Goal: Book appointment/travel/reservation

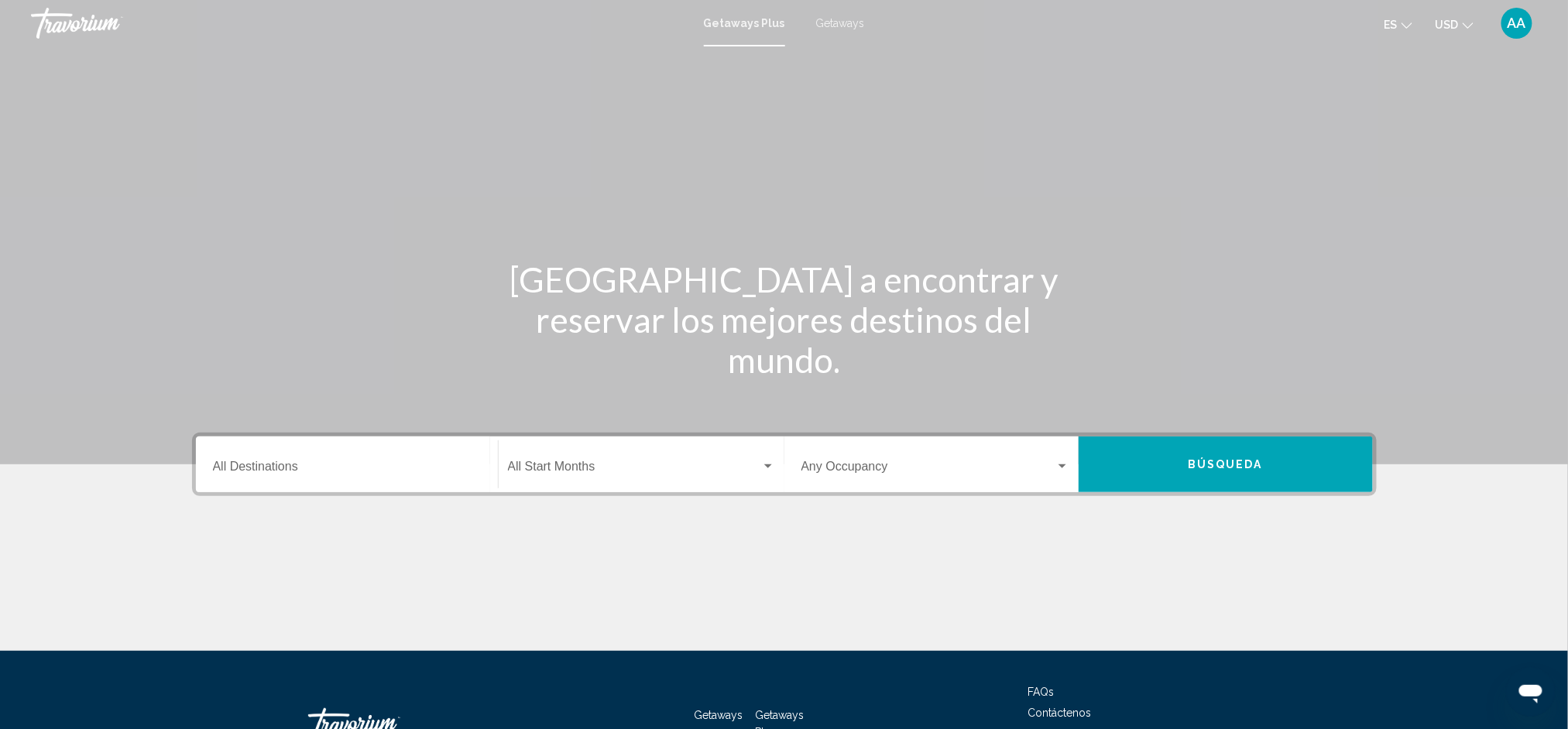
click at [389, 483] on div "Destination All Destinations" at bounding box center [347, 464] width 268 height 48
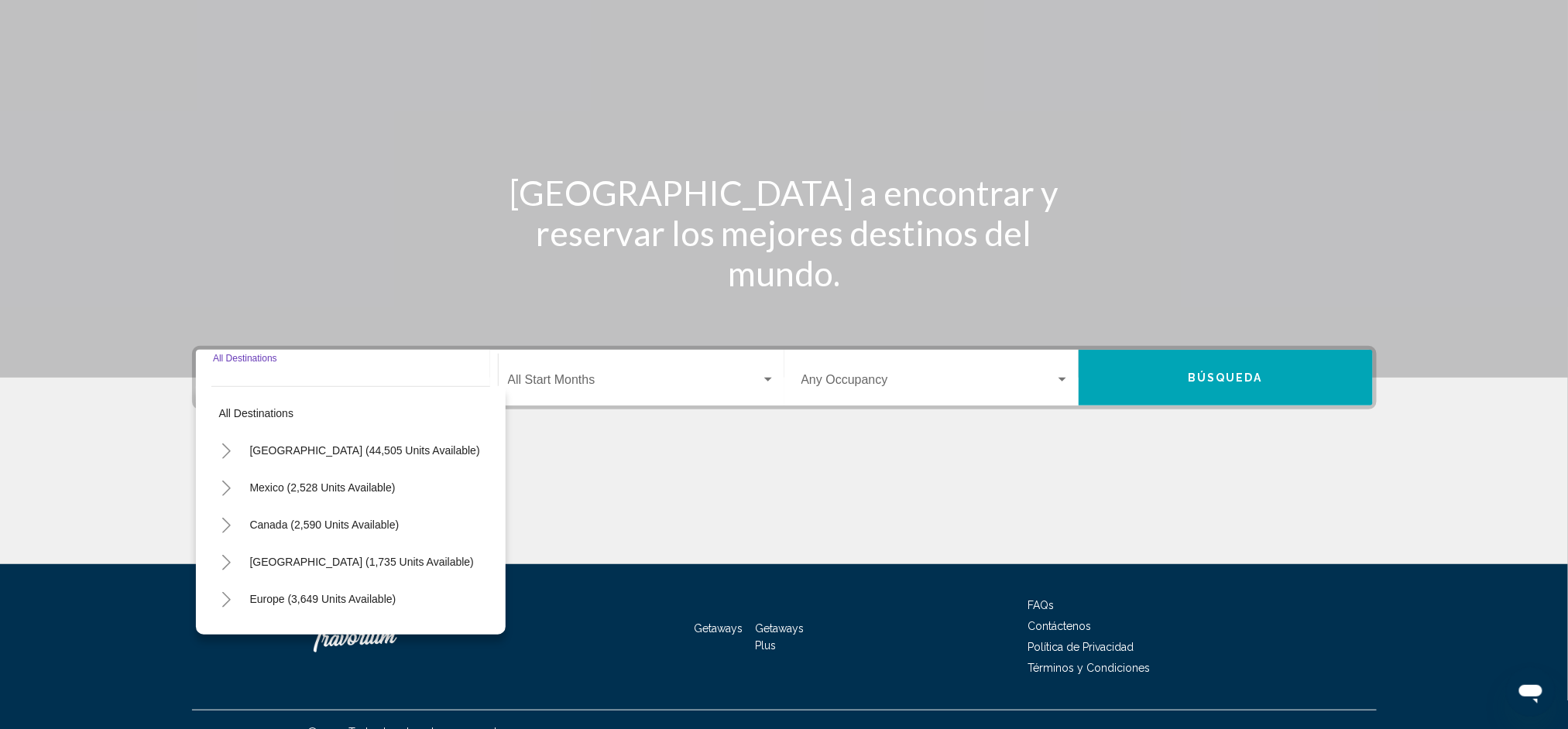
click at [381, 471] on button "Mexico (2,528 units available)" at bounding box center [323, 487] width 161 height 35
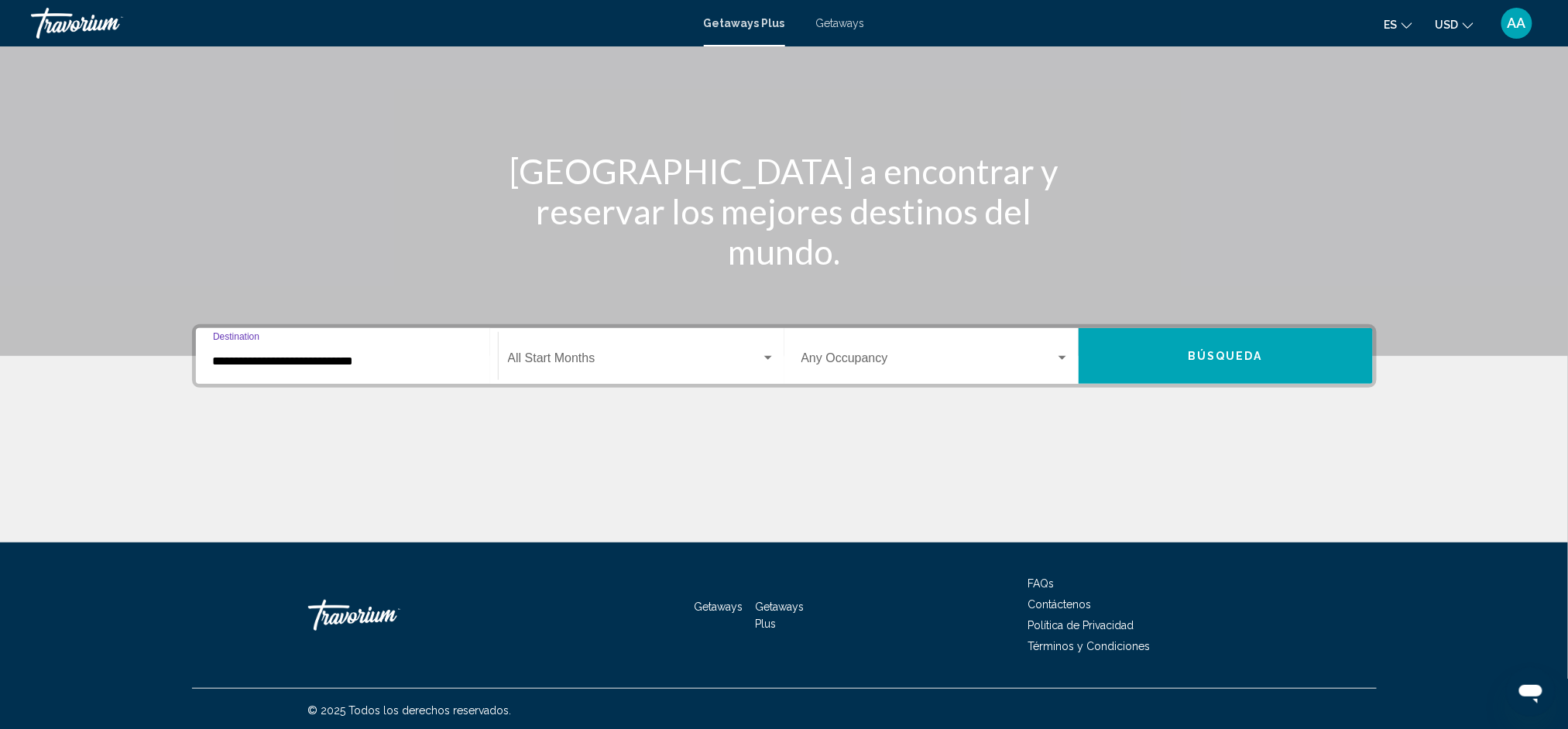
scroll to position [109, 0]
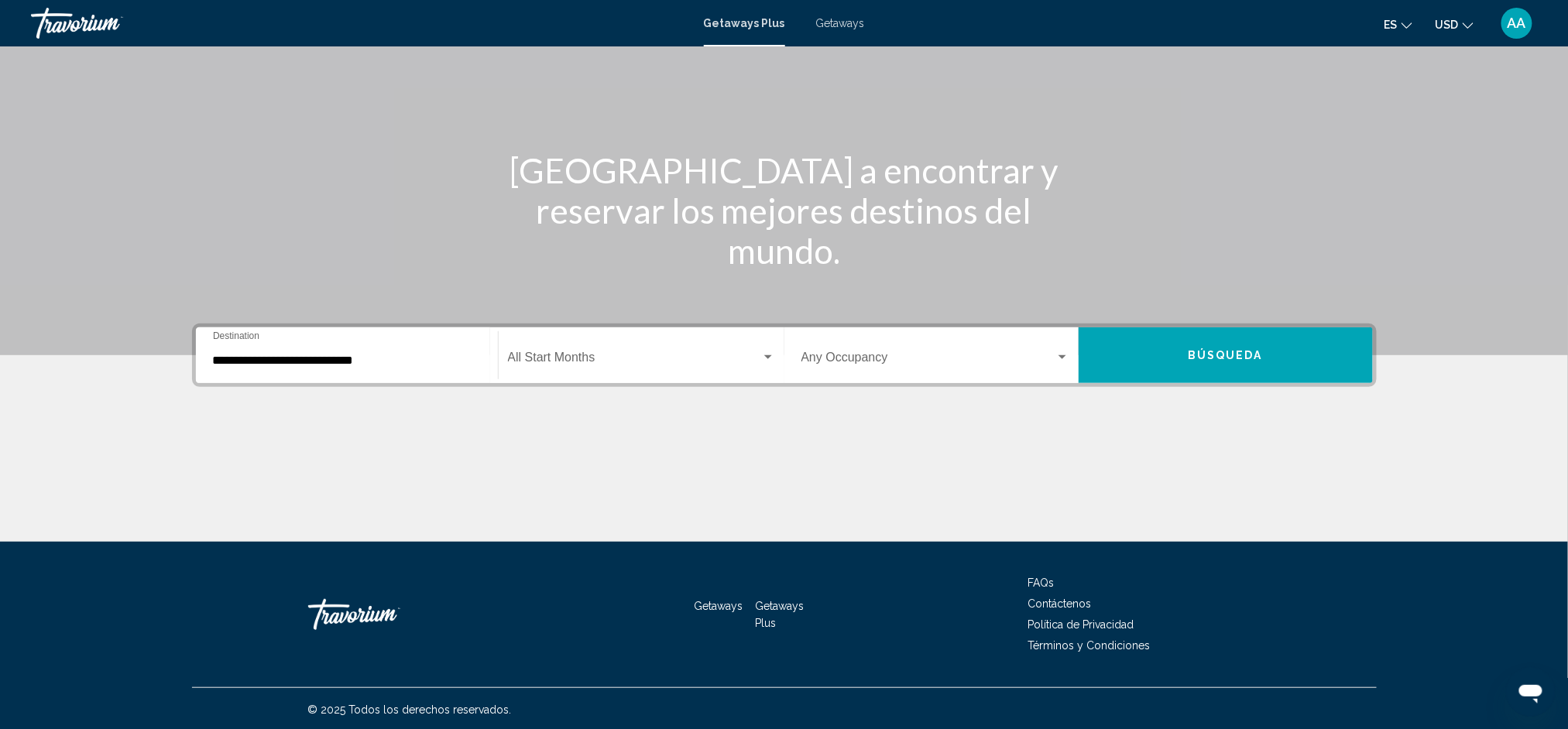
click at [343, 331] on div "**********" at bounding box center [347, 355] width 268 height 48
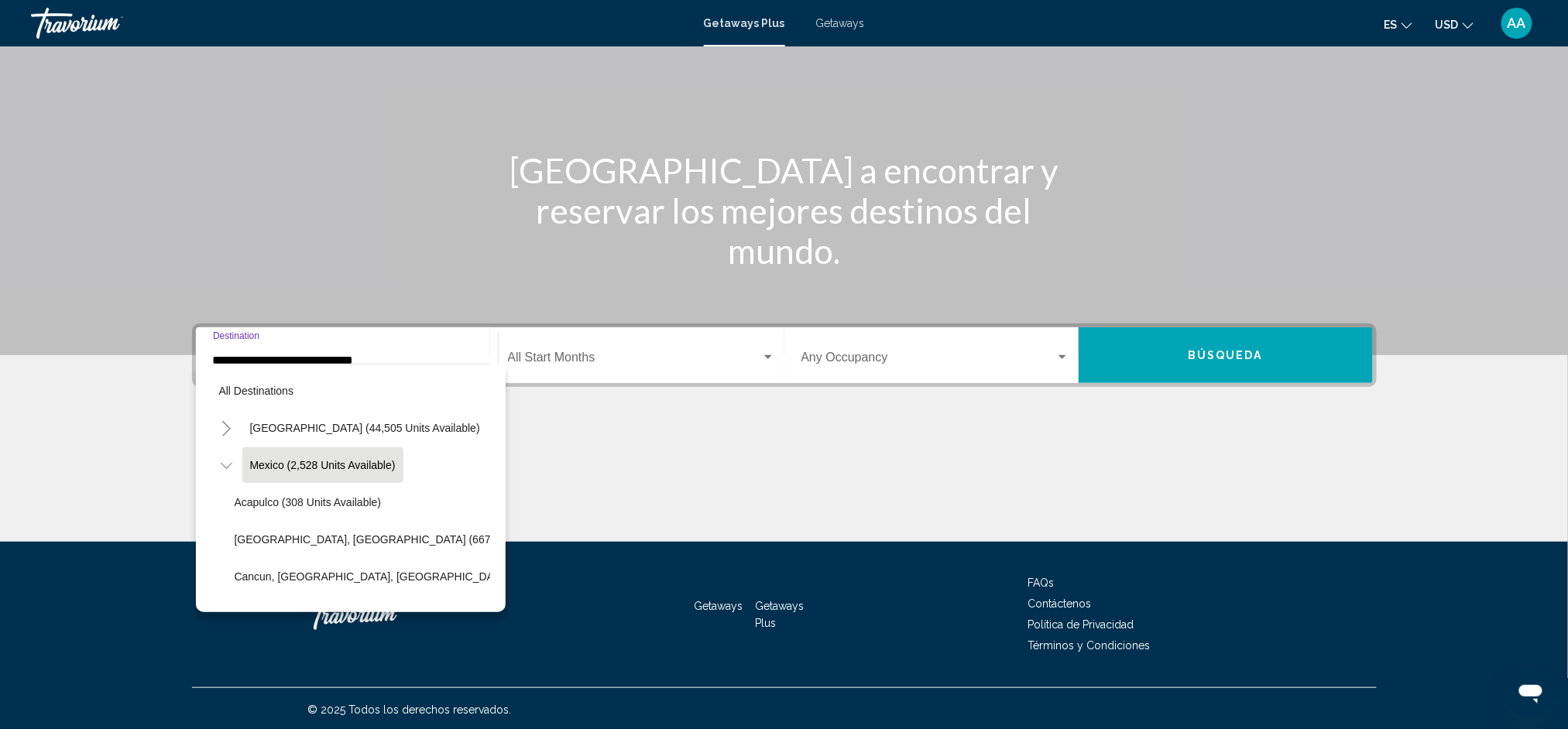
click at [368, 367] on div "All destinations [GEOGRAPHIC_DATA] (44,505 units available) [GEOGRAPHIC_DATA] (…" at bounding box center [350, 485] width 279 height 240
click at [228, 459] on icon "Toggle Mexico (2,528 units available)" at bounding box center [226, 466] width 12 height 16
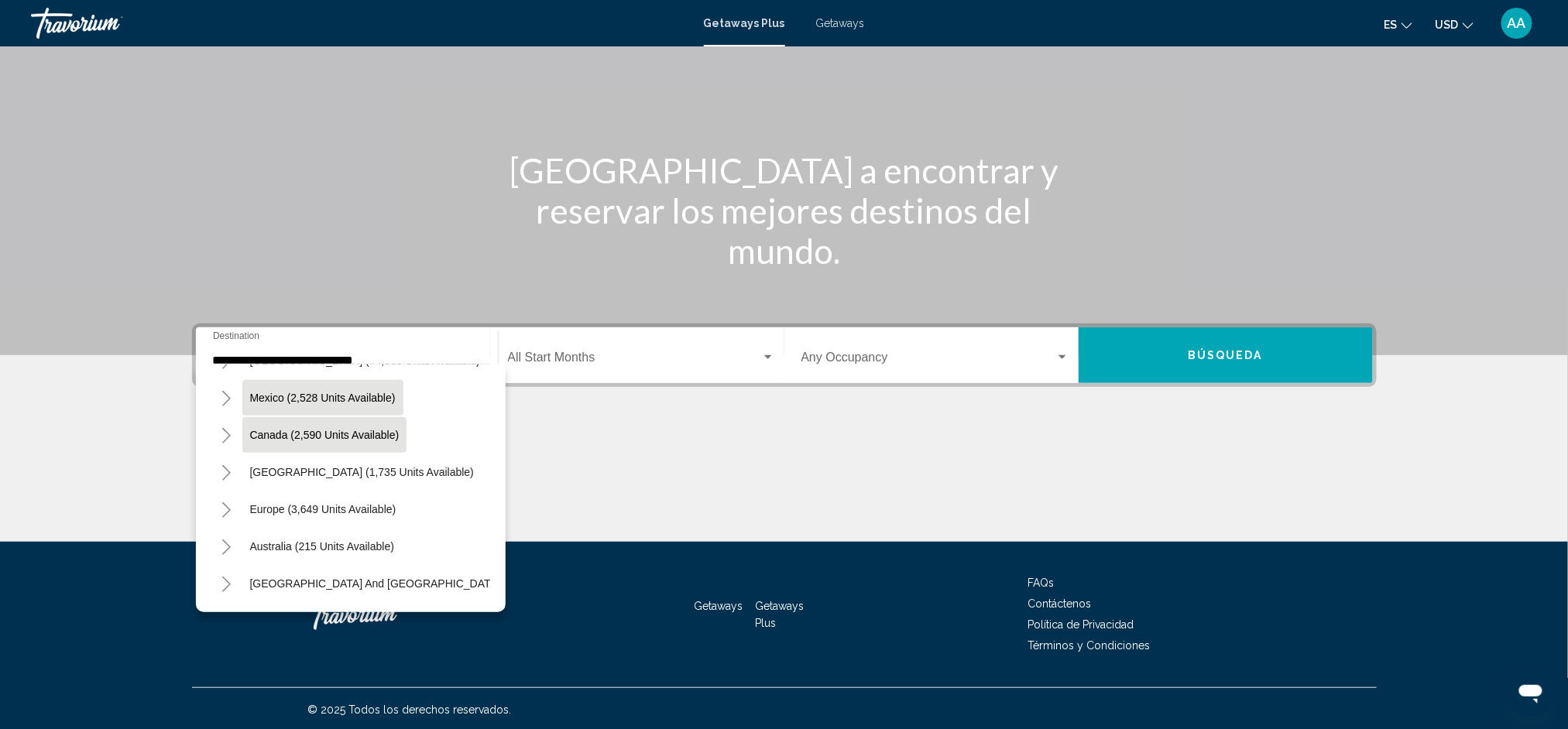
scroll to position [171, 0]
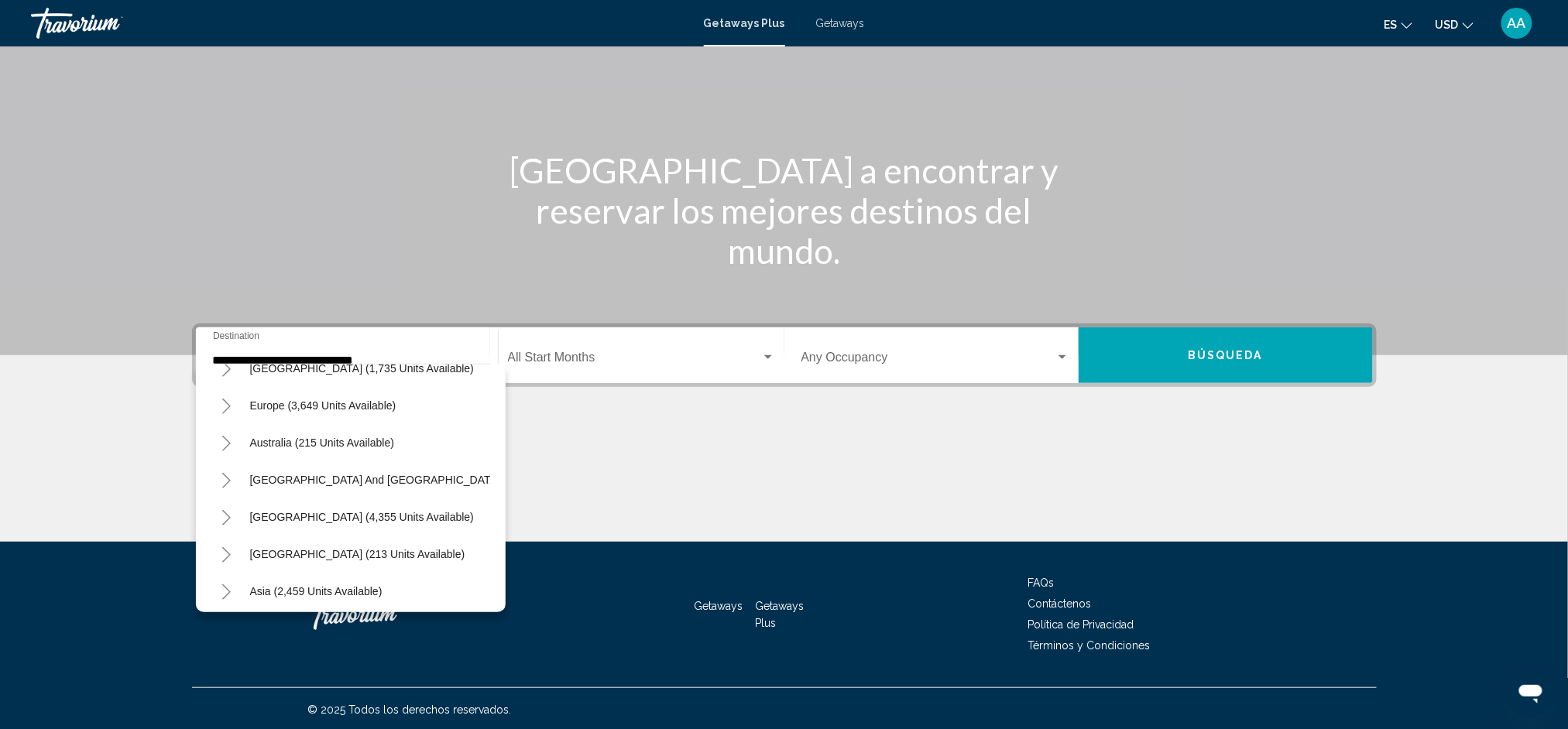
click at [224, 512] on icon "Toggle South America (4,355 units available)" at bounding box center [226, 518] width 12 height 16
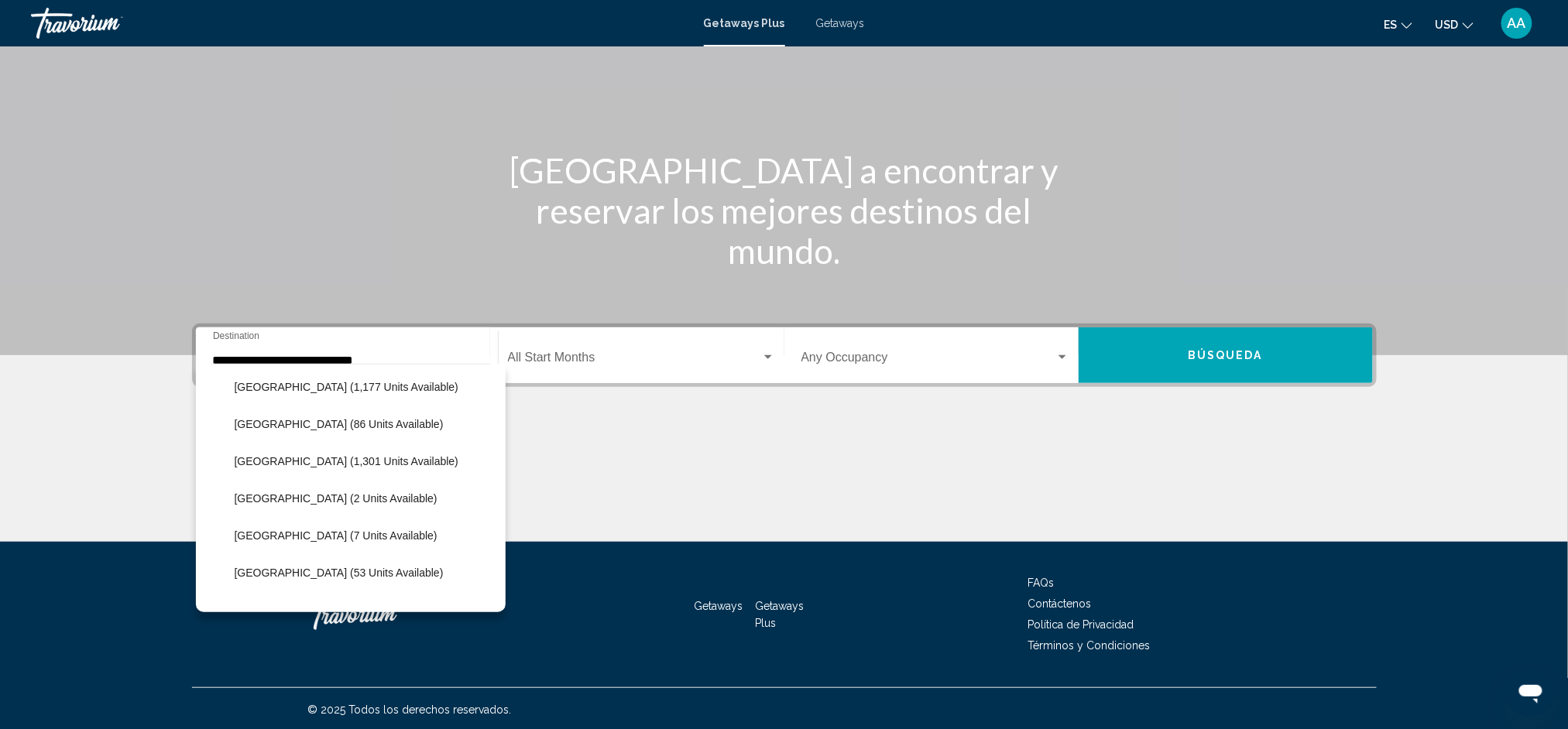
scroll to position [344, 0]
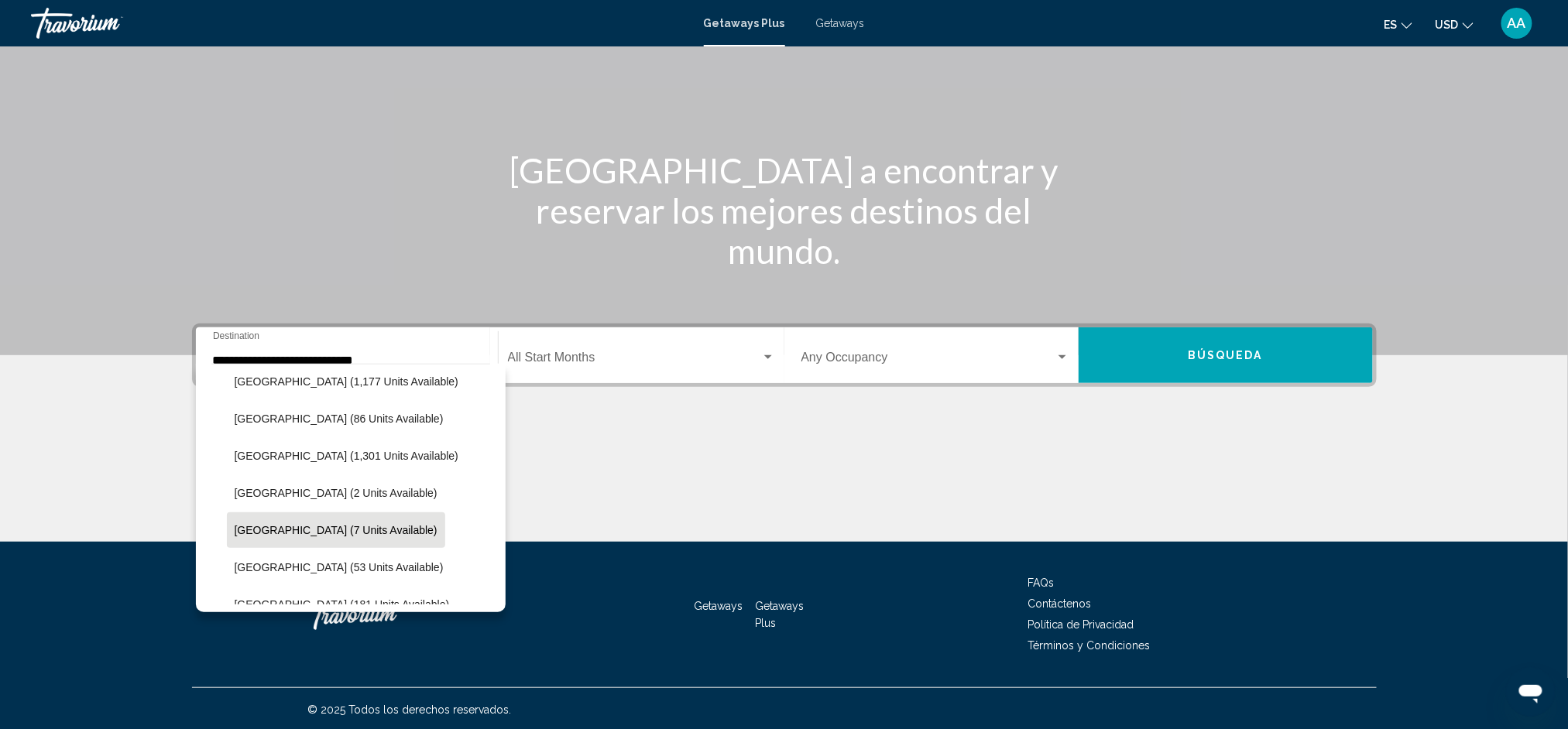
click at [325, 525] on span "[GEOGRAPHIC_DATA] (7 units available)" at bounding box center [335, 530] width 203 height 12
type input "**********"
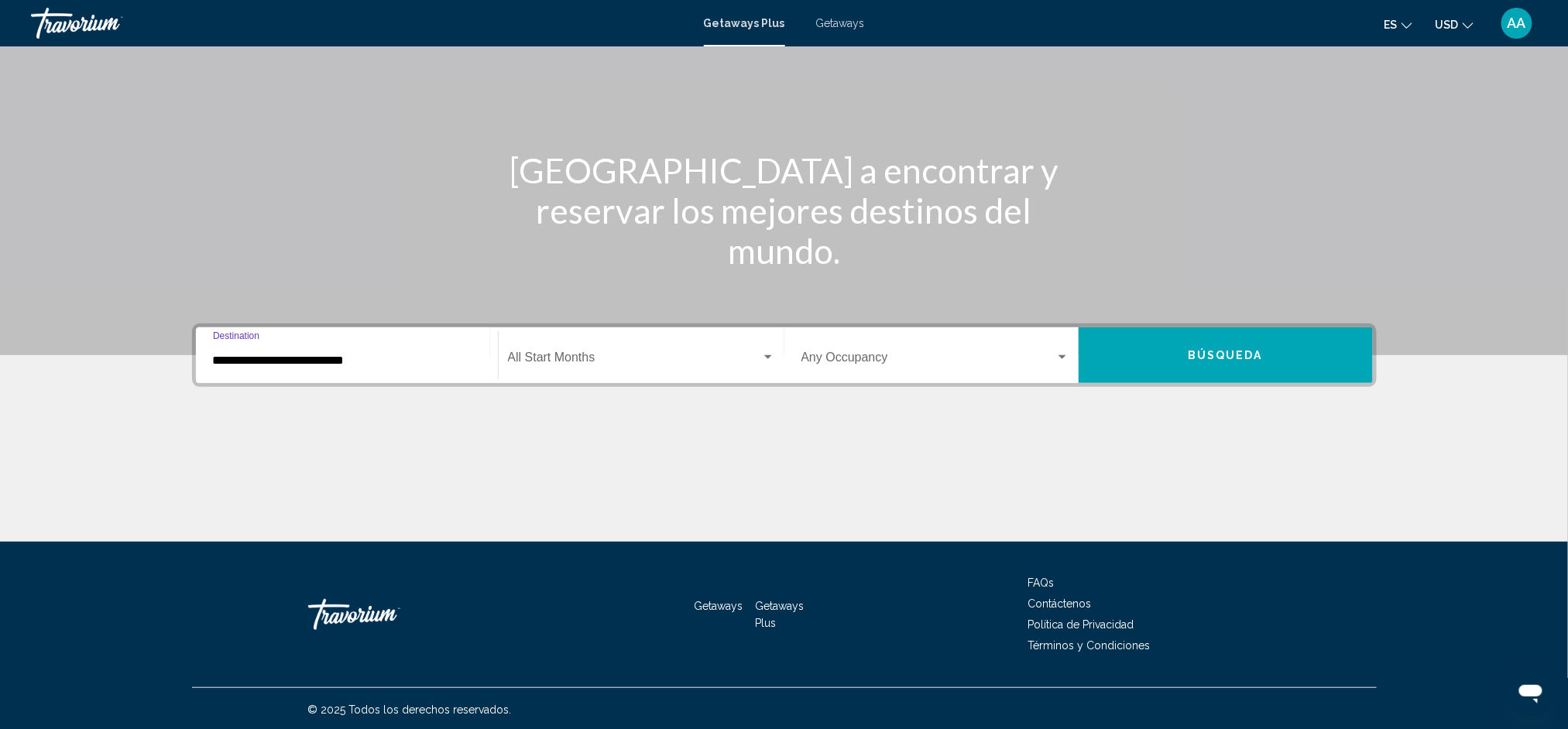
click at [1250, 366] on button "Búsqueda" at bounding box center [1226, 355] width 294 height 56
